Goal: Obtain resource: Download file/media

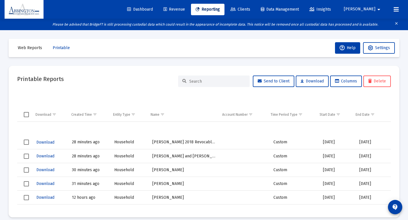
click at [220, 11] on span "Reporting" at bounding box center [208, 9] width 24 height 5
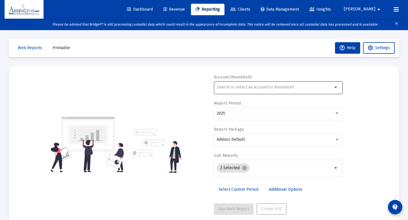
click at [264, 91] on div at bounding box center [275, 87] width 116 height 14
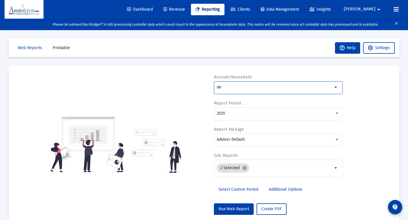
type input "d"
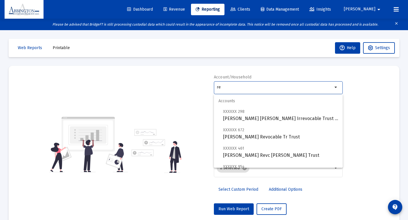
type input "r"
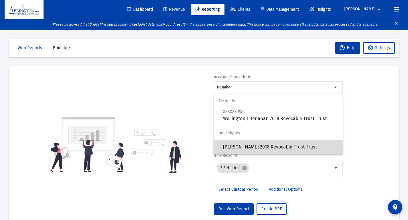
drag, startPoint x: 265, startPoint y: 91, endPoint x: 277, endPoint y: 148, distance: 58.6
click at [277, 148] on span "[PERSON_NAME] 2018 Revocable Trust Trust" at bounding box center [280, 147] width 115 height 14
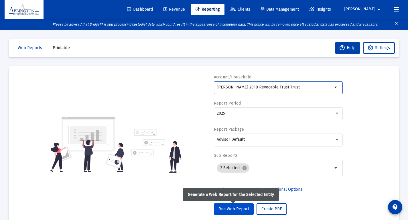
click at [237, 211] on span "Run Web Report" at bounding box center [234, 208] width 31 height 5
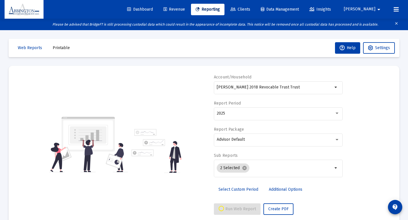
click at [396, 23] on mat-icon "clear" at bounding box center [397, 24] width 4 height 9
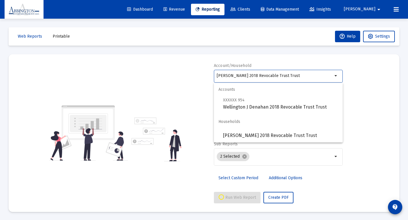
click at [320, 78] on input "[PERSON_NAME] 2018 Revocable Trust Trust" at bounding box center [275, 75] width 116 height 5
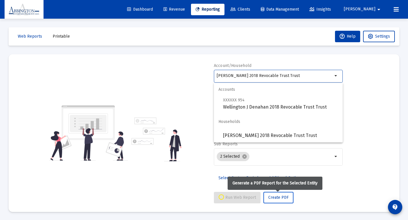
click at [279, 197] on span "Create PDF" at bounding box center [279, 197] width 20 height 5
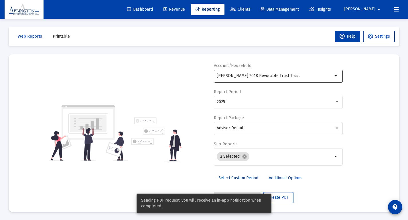
click at [336, 75] on mat-icon "arrow_drop_down" at bounding box center [336, 75] width 7 height 7
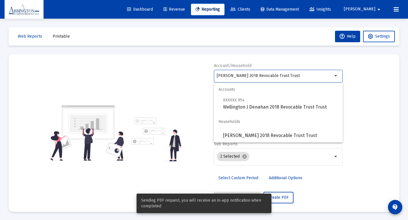
drag, startPoint x: 326, startPoint y: 78, endPoint x: 216, endPoint y: 72, distance: 109.9
click at [216, 72] on div "[PERSON_NAME] 2018 Revocable Trust Trust arrow_drop_down" at bounding box center [278, 76] width 129 height 14
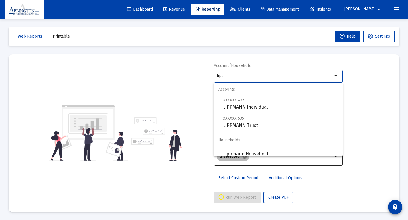
drag, startPoint x: 217, startPoint y: 72, endPoint x: 262, endPoint y: 154, distance: 93.8
click at [262, 154] on div "2 Selected cancel" at bounding box center [275, 155] width 118 height 11
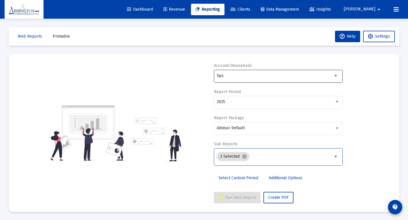
click at [228, 78] on input "lips" at bounding box center [275, 75] width 116 height 5
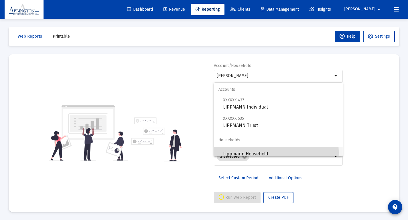
click at [264, 152] on span "Lippmann Household" at bounding box center [280, 154] width 115 height 14
type input "Lippmann Household"
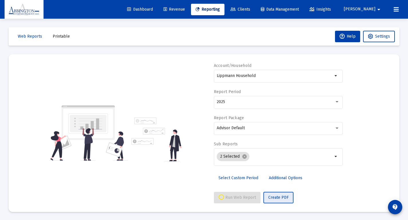
click at [276, 197] on span "Create PDF" at bounding box center [279, 197] width 20 height 5
click at [54, 37] on span "Printable" at bounding box center [61, 36] width 17 height 5
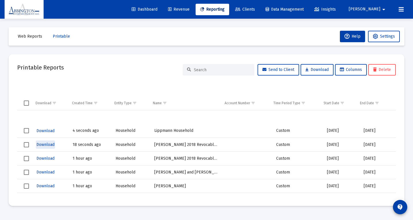
click at [45, 145] on span "Download" at bounding box center [45, 144] width 18 height 5
click at [224, 10] on span "Reporting" at bounding box center [212, 9] width 24 height 5
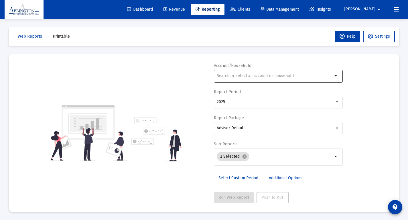
click at [250, 80] on div at bounding box center [275, 76] width 116 height 14
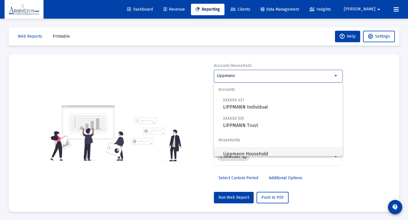
drag, startPoint x: 250, startPoint y: 80, endPoint x: 255, endPoint y: 153, distance: 73.3
click at [255, 153] on span "Lippmann Household" at bounding box center [280, 154] width 115 height 14
type input "Lippmann Household"
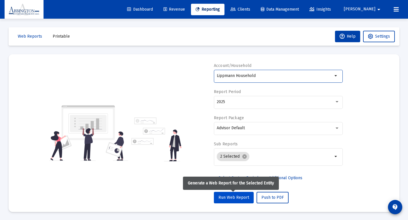
click at [232, 200] on button "Run Web Report" at bounding box center [234, 196] width 40 height 11
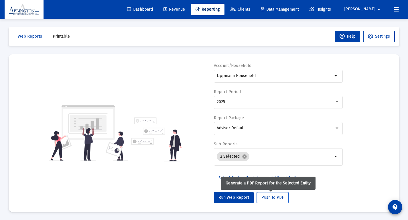
click at [267, 201] on button "Push to PDF" at bounding box center [273, 196] width 32 height 11
